Goal: Task Accomplishment & Management: Use online tool/utility

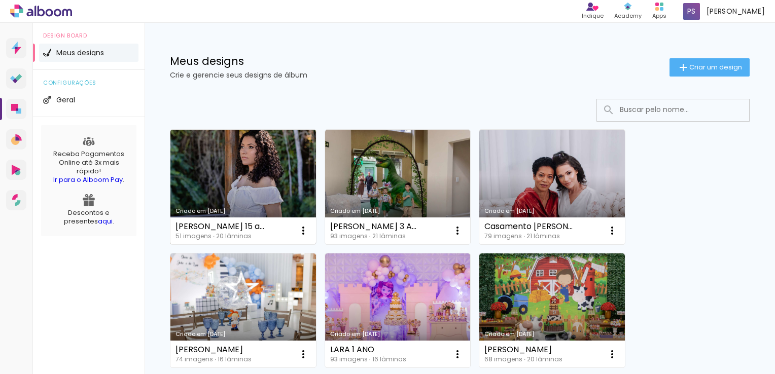
click at [235, 164] on link "Criado em [DATE]" at bounding box center [243, 187] width 146 height 115
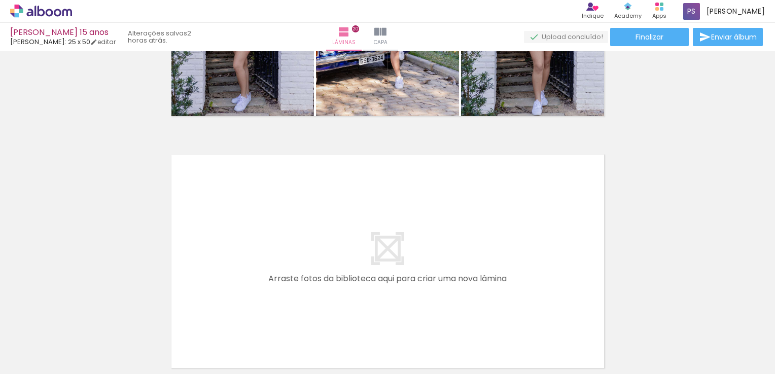
scroll to position [4921, 0]
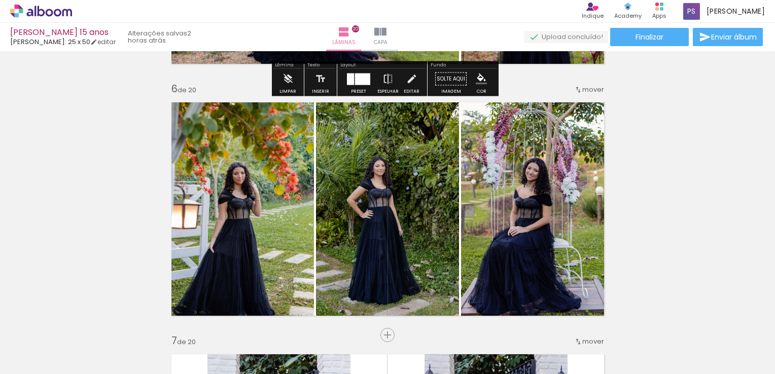
scroll to position [1268, 0]
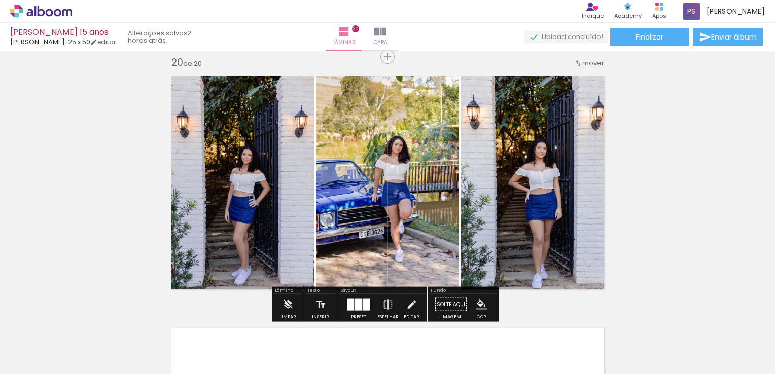
scroll to position [4817, 0]
